Goal: Task Accomplishment & Management: Complete application form

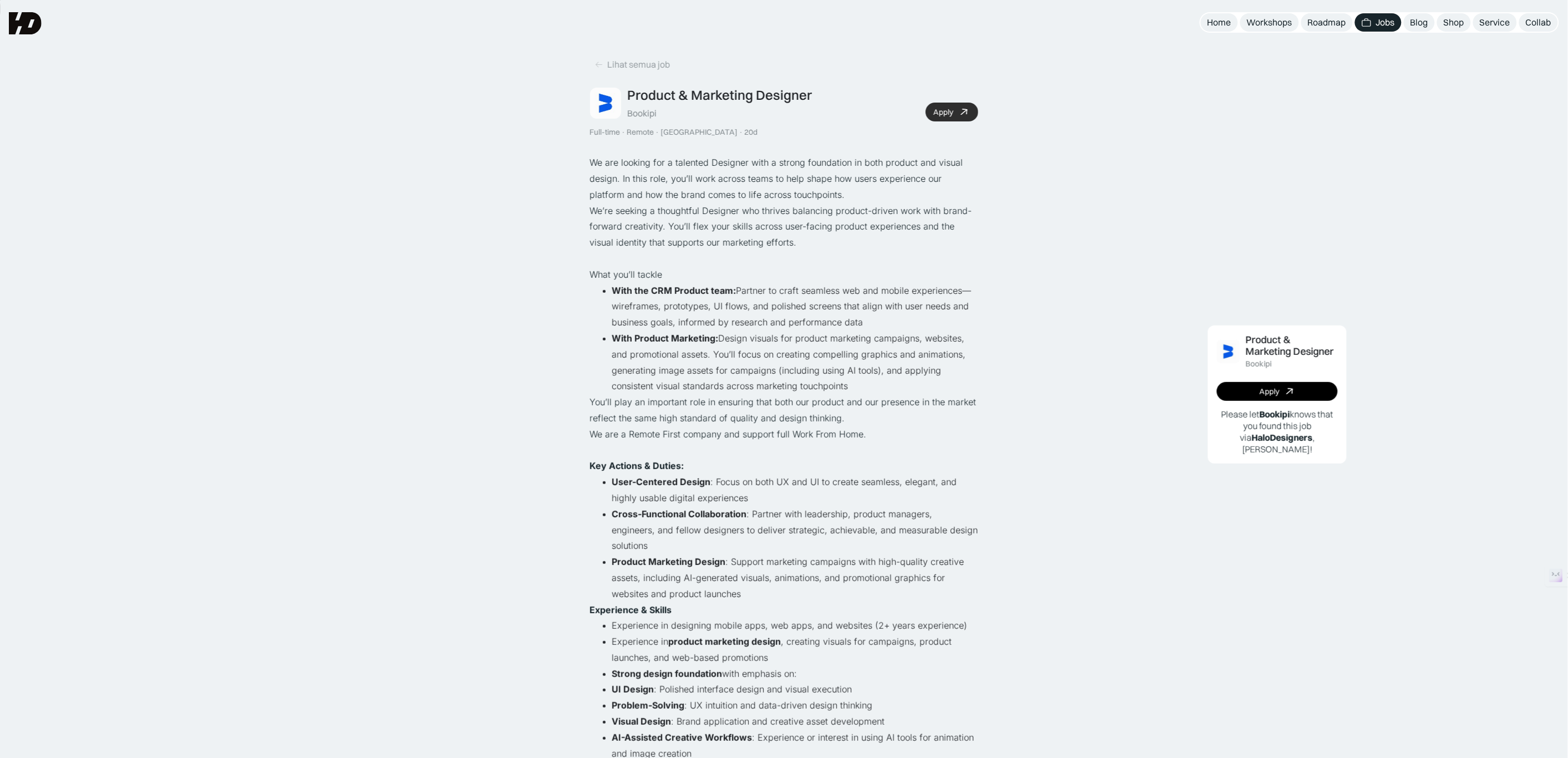
click at [946, 111] on div "Apply" at bounding box center [944, 113] width 20 height 10
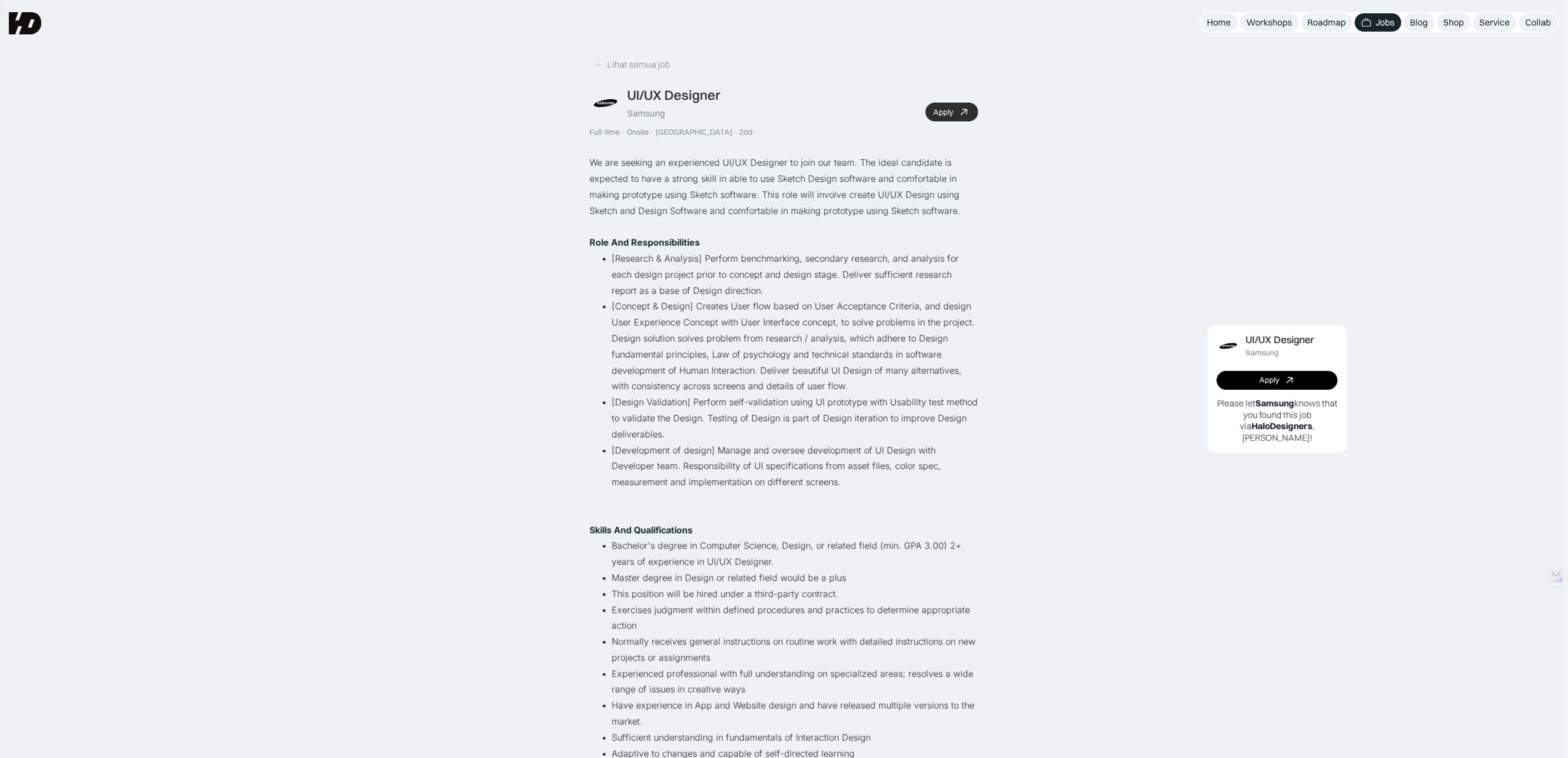
click at [954, 110] on link "Apply" at bounding box center [952, 112] width 53 height 19
